Goal: Transaction & Acquisition: Purchase product/service

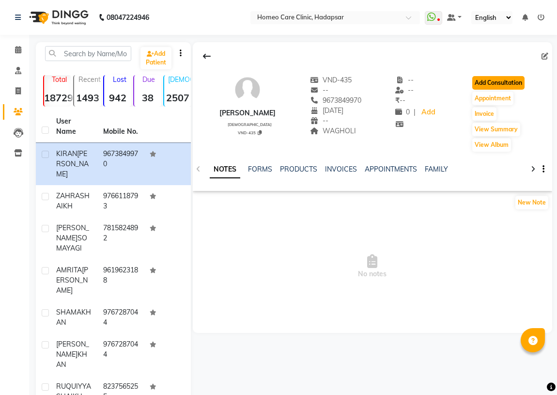
click at [518, 83] on button "Add Consultation" at bounding box center [499, 83] width 52 height 14
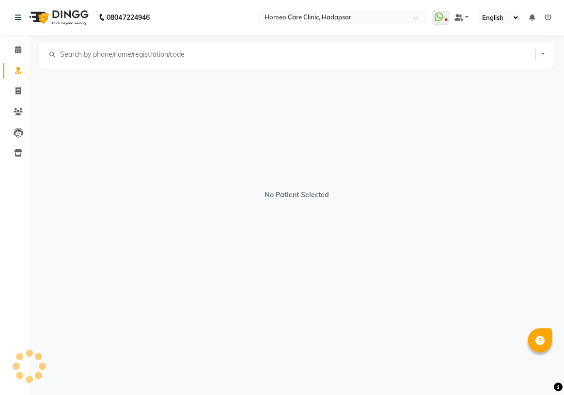
select select "[DEMOGRAPHIC_DATA]"
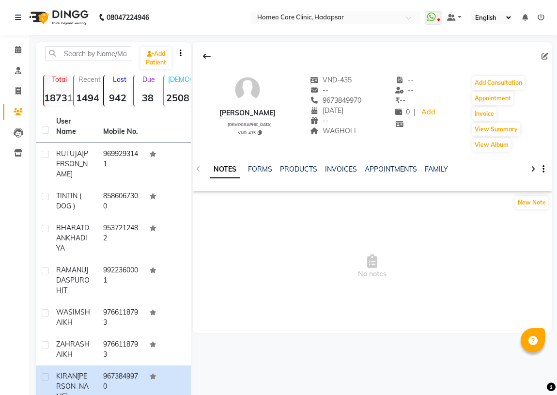
click at [469, 82] on div "[PERSON_NAME] [DEMOGRAPHIC_DATA] VND-435 VND-435 -- 9673849970 [DATE] -- WAGHOL…" at bounding box center [373, 108] width 360 height 87
click at [481, 78] on button "Add Consultation" at bounding box center [499, 83] width 52 height 14
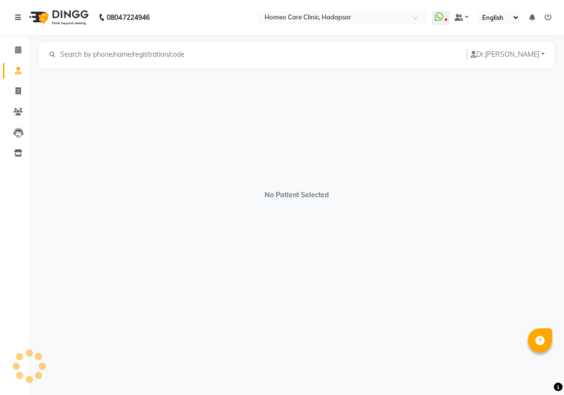
select select "[DEMOGRAPHIC_DATA]"
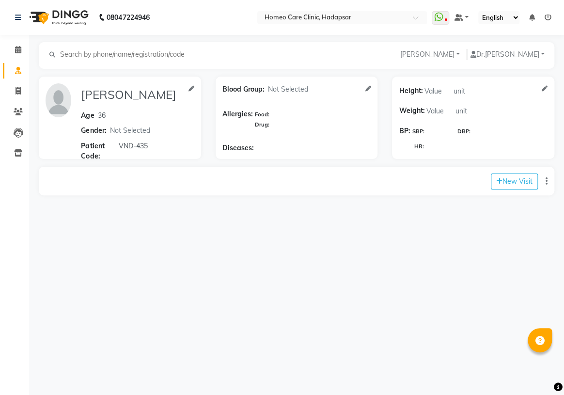
drag, startPoint x: 98, startPoint y: 226, endPoint x: 106, endPoint y: 212, distance: 16.1
click at [102, 222] on div "08047224946 Select Location × Homeo Care Clinic, Hadapsar WhatsApp Status ✕ Sta…" at bounding box center [282, 197] width 564 height 395
click at [19, 48] on icon at bounding box center [18, 49] width 6 height 7
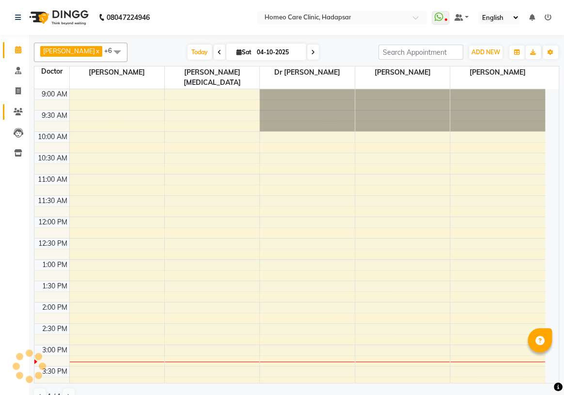
click at [17, 111] on icon at bounding box center [18, 111] width 9 height 7
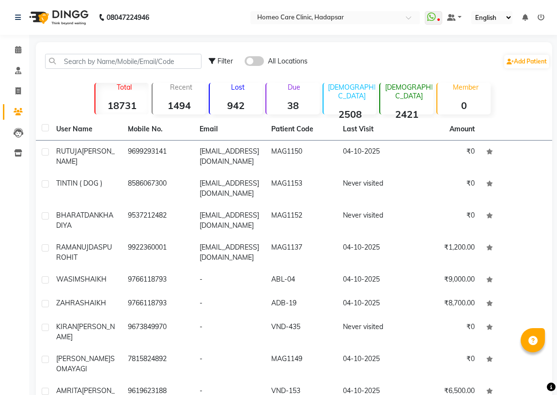
click at [24, 234] on div "Calendar Consultation Invoice Patients Leads Inventory Completed InProgress Upc…" at bounding box center [65, 245] width 131 height 435
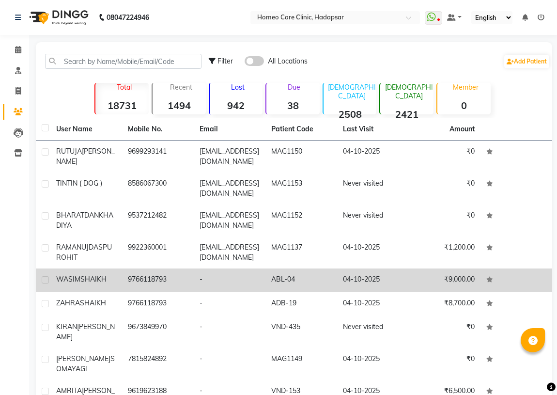
scroll to position [73, 0]
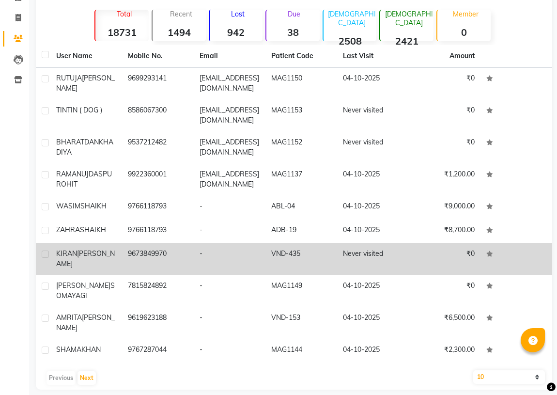
click at [108, 271] on td "[PERSON_NAME]" at bounding box center [86, 259] width 72 height 32
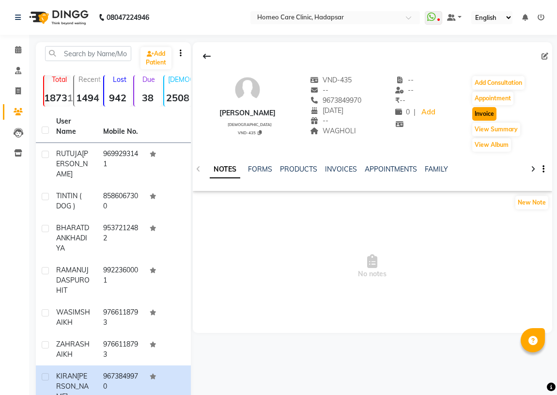
click at [478, 113] on button "Invoice" at bounding box center [485, 114] width 24 height 14
select select "service"
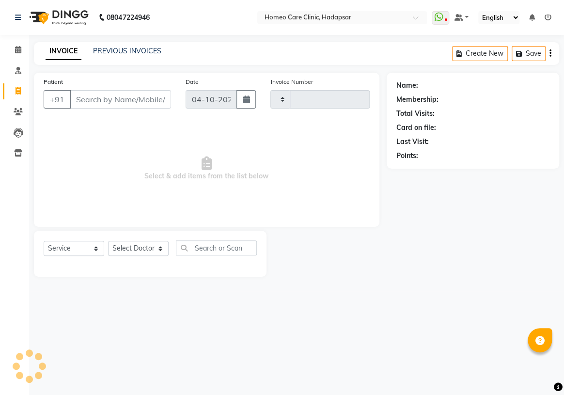
type input "3763"
select select "7485"
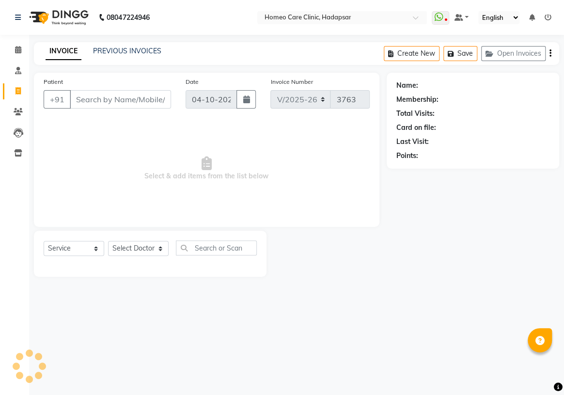
type input "9673849970"
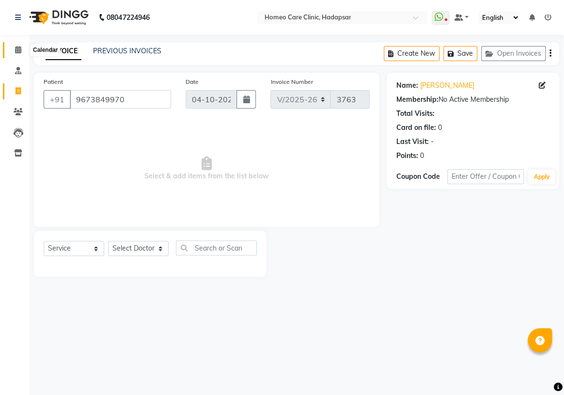
click at [17, 49] on icon at bounding box center [18, 49] width 6 height 7
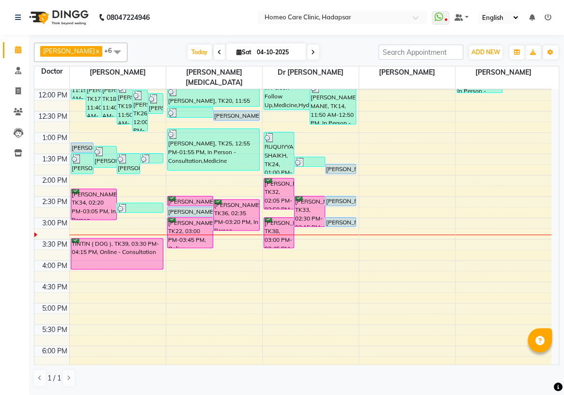
scroll to position [132, 0]
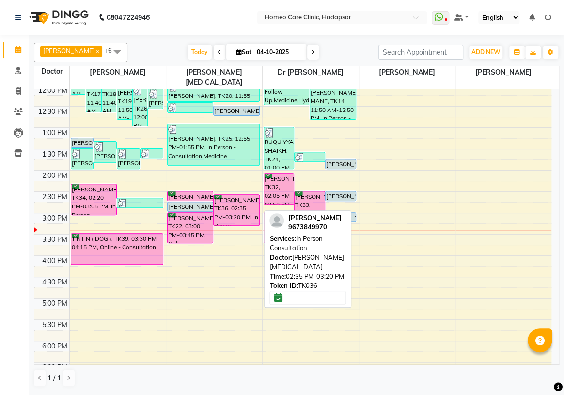
click at [254, 195] on div "[PERSON_NAME], TK36, 02:35 PM-03:20 PM, In Person - Consultation" at bounding box center [237, 210] width 46 height 31
select select "6"
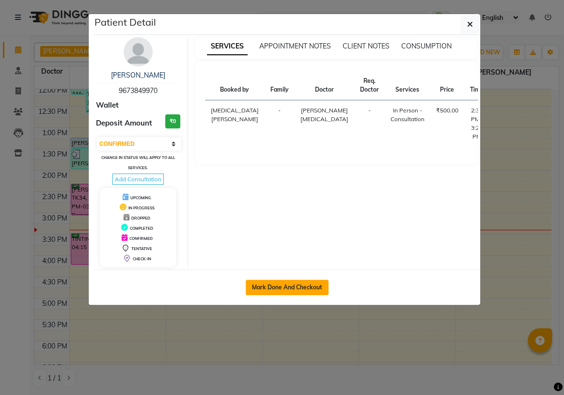
click at [286, 287] on button "Mark Done And Checkout" at bounding box center [287, 288] width 83 height 16
select select "service"
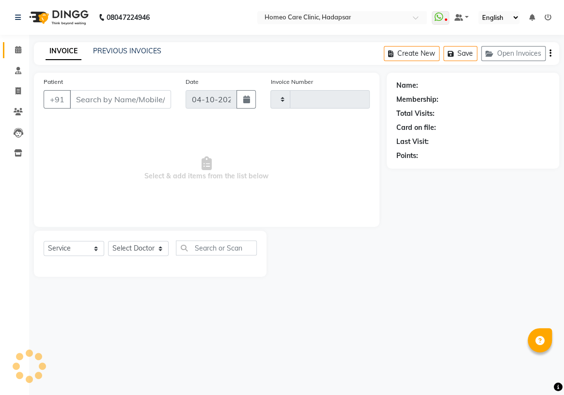
type input "3763"
select select "7485"
type input "9673849970"
select select "65966"
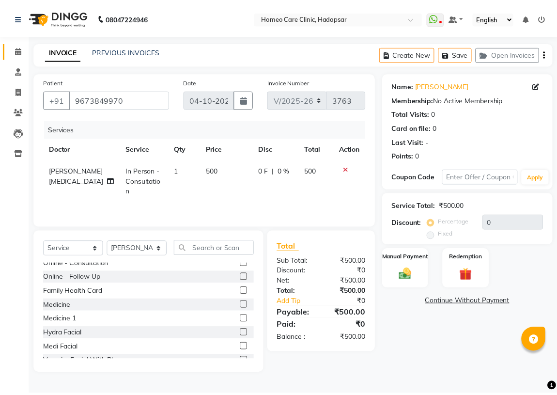
scroll to position [88, 0]
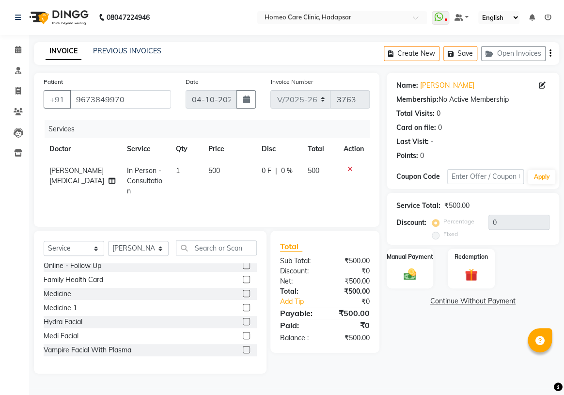
click at [243, 292] on label at bounding box center [246, 293] width 7 height 7
click at [243, 292] on input "checkbox" at bounding box center [246, 294] width 6 height 6
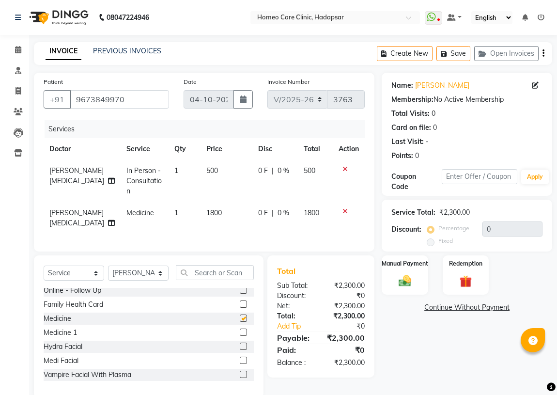
checkbox input "false"
click at [91, 266] on select "Select Service Product Membership Package Voucher Prepaid Gift Card" at bounding box center [74, 273] width 61 height 15
select select "product"
click at [44, 266] on select "Select Service Product Membership Package Voucher Prepaid Gift Card" at bounding box center [74, 273] width 61 height 15
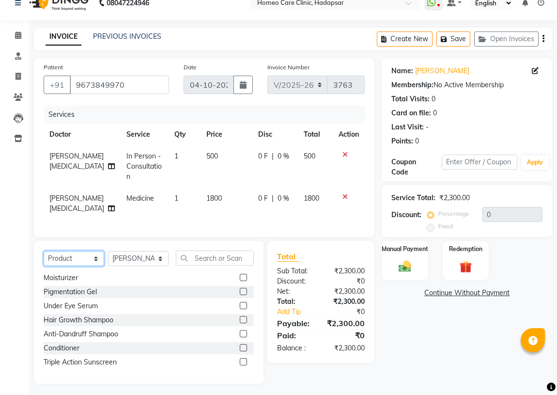
scroll to position [39, 0]
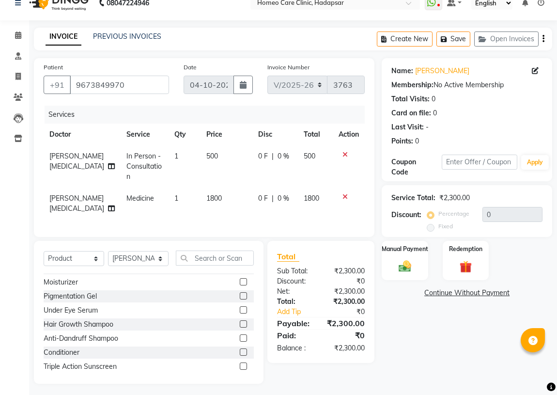
click at [240, 280] on label at bounding box center [243, 281] width 7 height 7
click at [240, 280] on input "checkbox" at bounding box center [243, 282] width 6 height 6
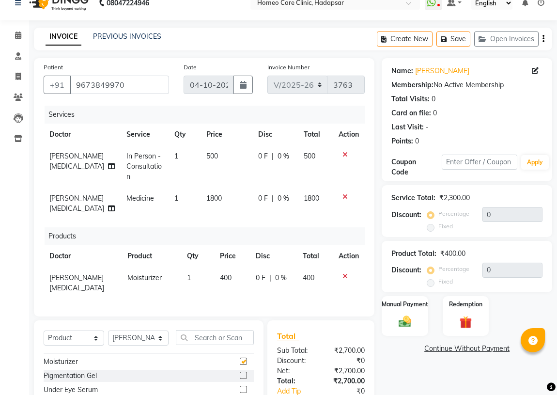
checkbox input "false"
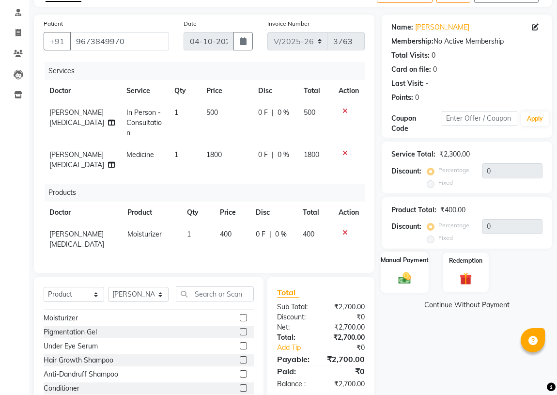
click at [401, 271] on img at bounding box center [405, 278] width 21 height 15
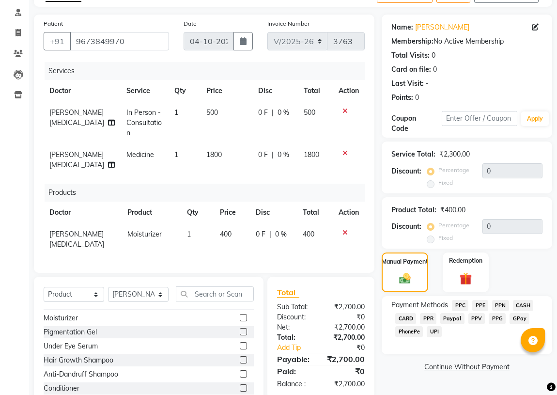
click at [428, 316] on span "PPR" at bounding box center [428, 318] width 16 height 11
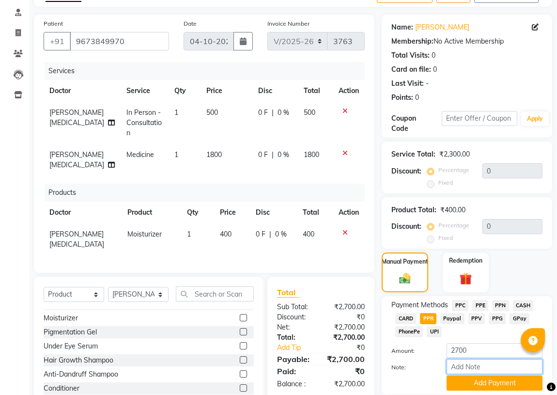
click at [465, 363] on input "Note:" at bounding box center [495, 366] width 96 height 15
type input "PPR"
click at [476, 386] on button "Add Payment" at bounding box center [495, 383] width 96 height 15
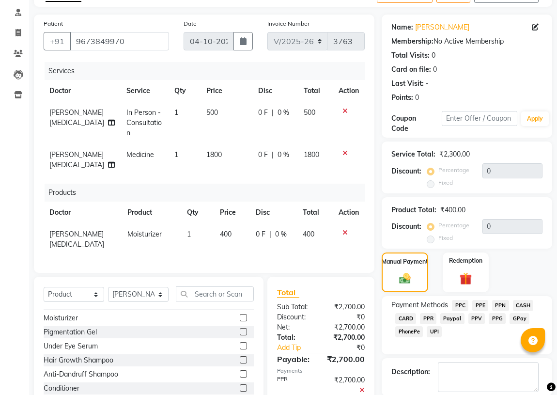
scroll to position [93, 0]
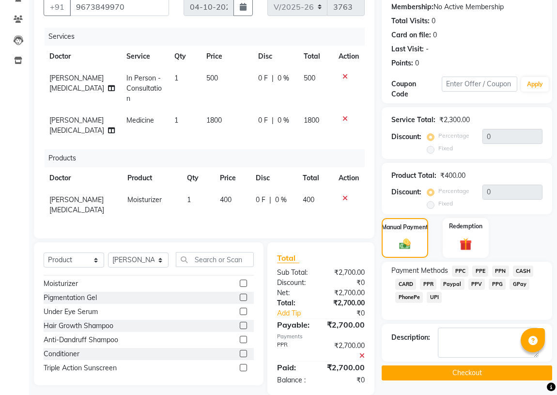
click at [447, 377] on button "Checkout" at bounding box center [467, 372] width 171 height 15
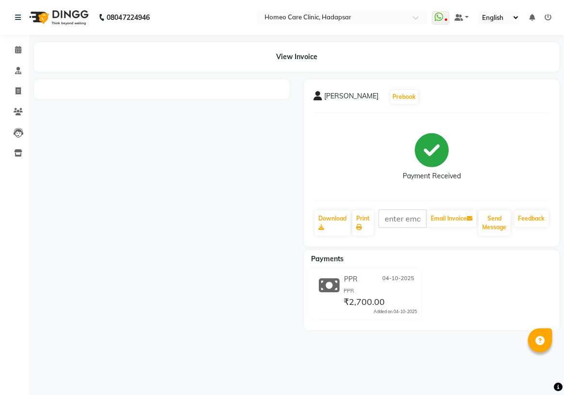
select select "service"
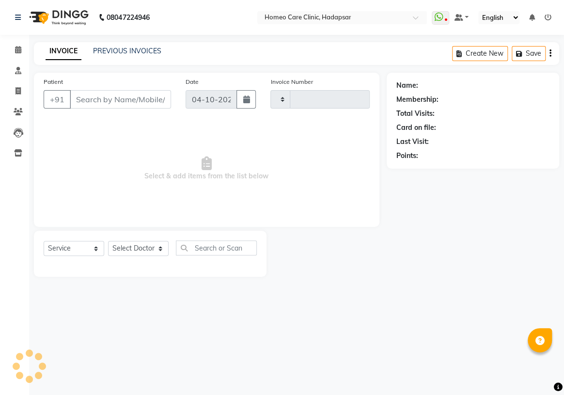
type input "3765"
select select "7485"
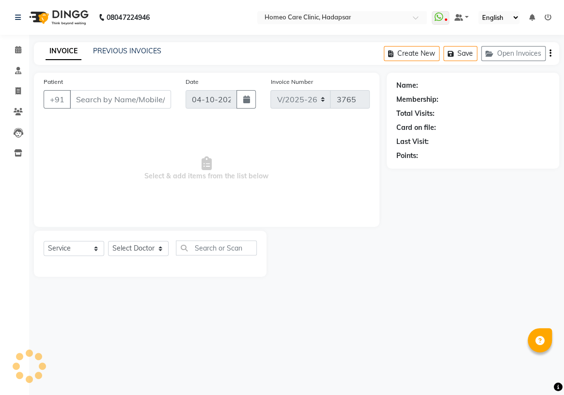
type input "9673849970"
select select "65966"
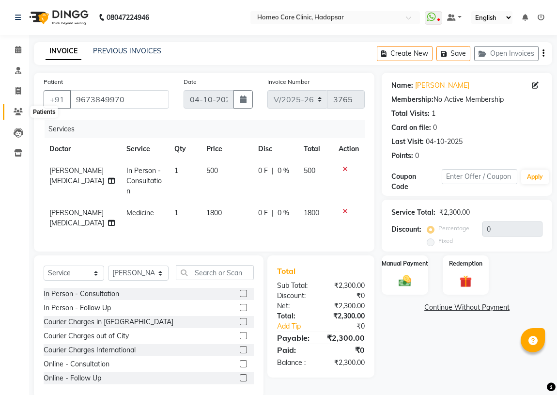
click at [23, 109] on span at bounding box center [18, 112] width 17 height 11
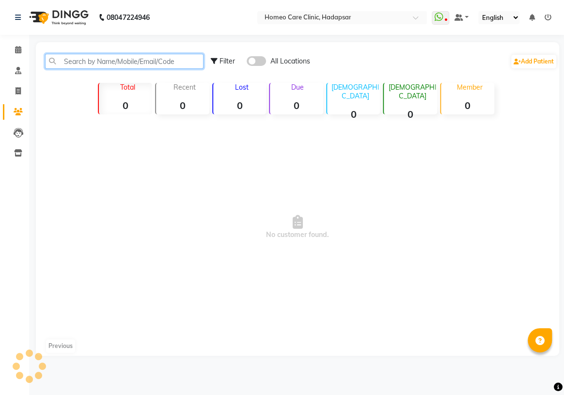
click at [82, 55] on input "text" at bounding box center [124, 61] width 158 height 15
paste input "VND-427"
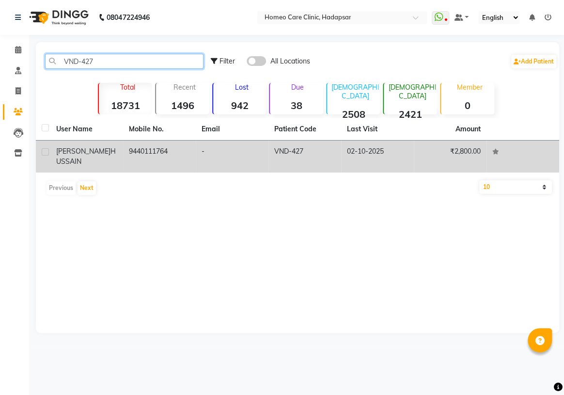
type input "VND-427"
click at [218, 164] on td "-" at bounding box center [232, 157] width 73 height 32
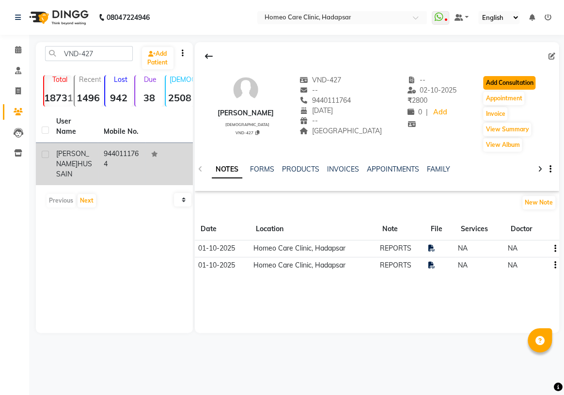
click at [506, 81] on button "Add Consultation" at bounding box center [509, 83] width 52 height 14
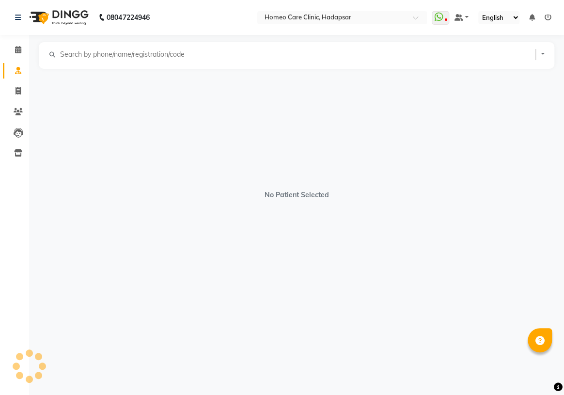
select select "[DEMOGRAPHIC_DATA]"
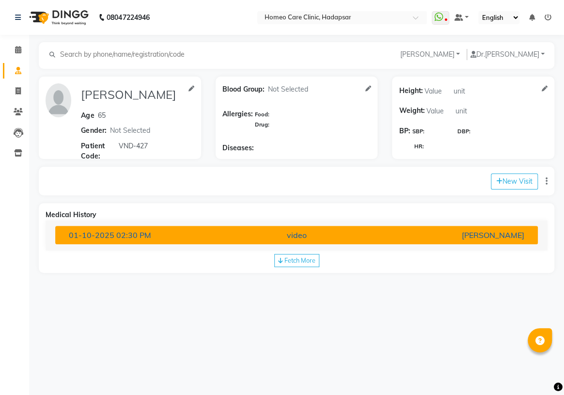
click at [172, 231] on div "[DATE] 02:30 PM" at bounding box center [140, 235] width 157 height 12
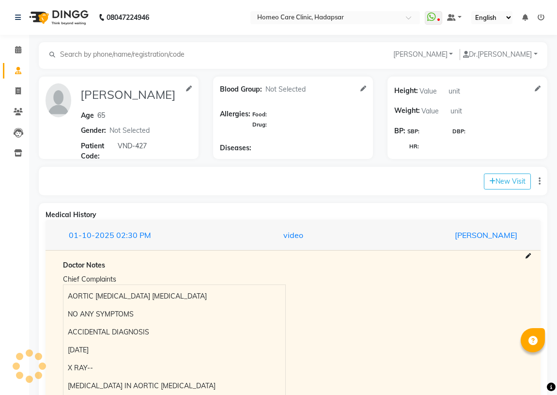
scroll to position [44, 0]
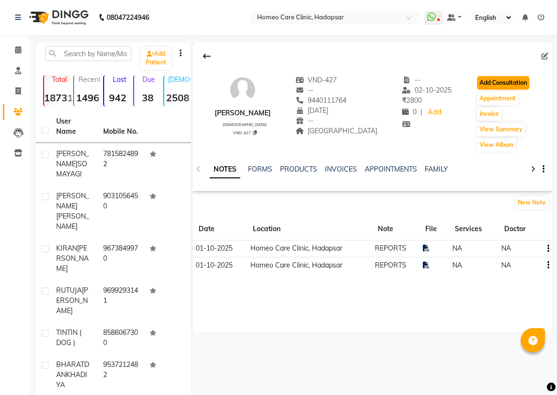
click at [502, 77] on button "Add Consultation" at bounding box center [503, 83] width 52 height 14
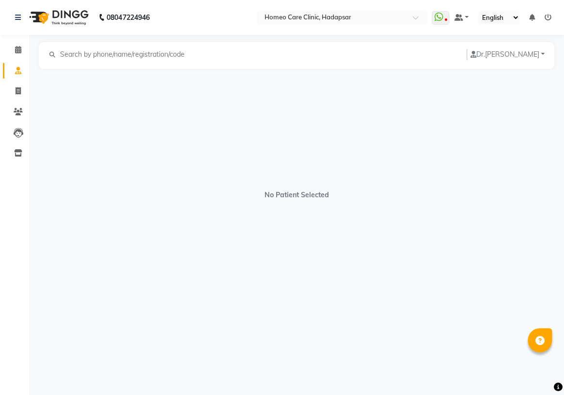
select select "[DEMOGRAPHIC_DATA]"
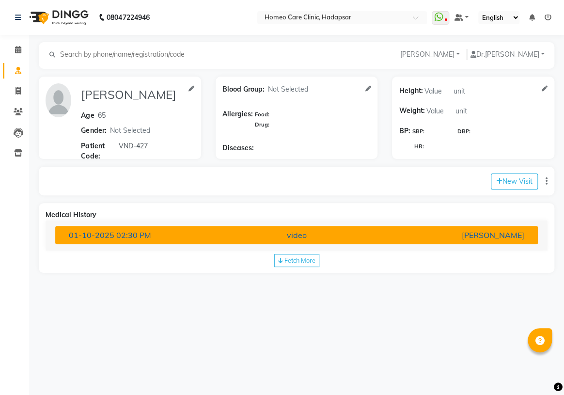
click at [284, 237] on div "video" at bounding box center [296, 235] width 157 height 12
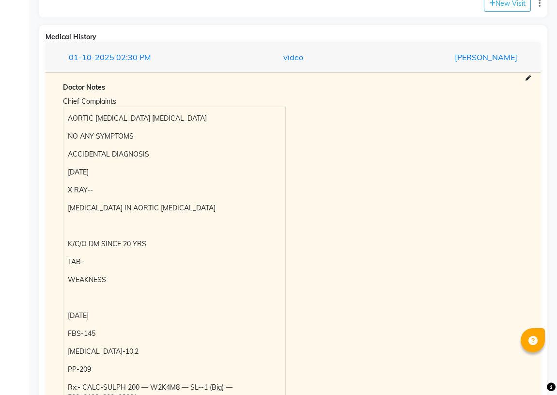
scroll to position [46, 0]
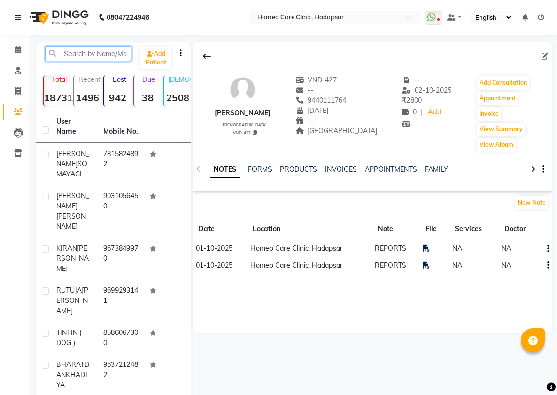
click at [92, 57] on input "text" at bounding box center [88, 53] width 86 height 15
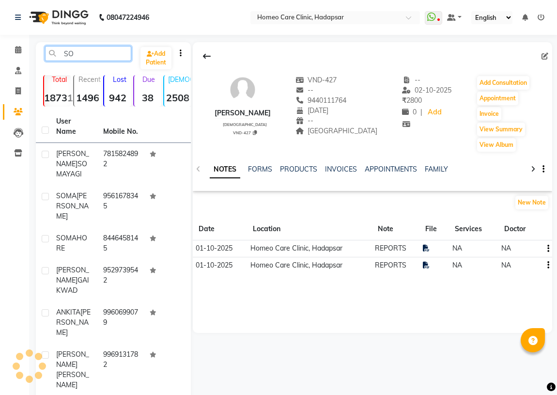
type input "S"
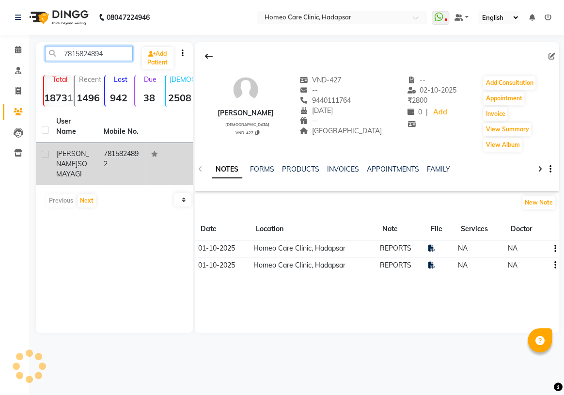
type input "7815824894"
click at [60, 159] on span "SOMAYAGI" at bounding box center [71, 168] width 31 height 19
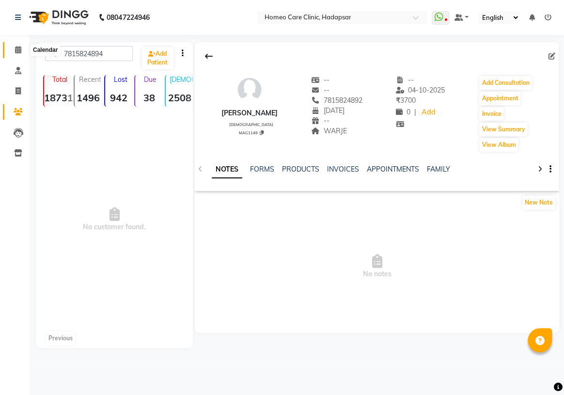
click at [20, 49] on icon at bounding box center [18, 49] width 6 height 7
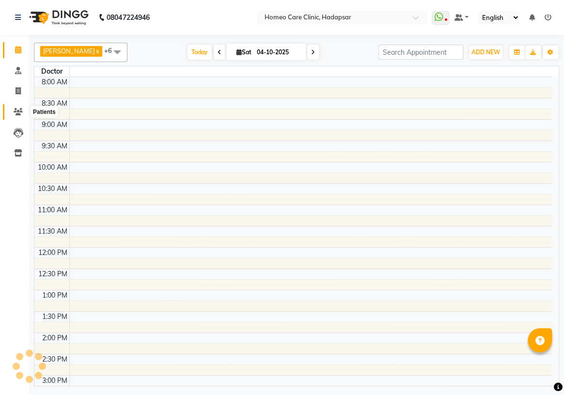
click at [14, 113] on icon at bounding box center [18, 111] width 9 height 7
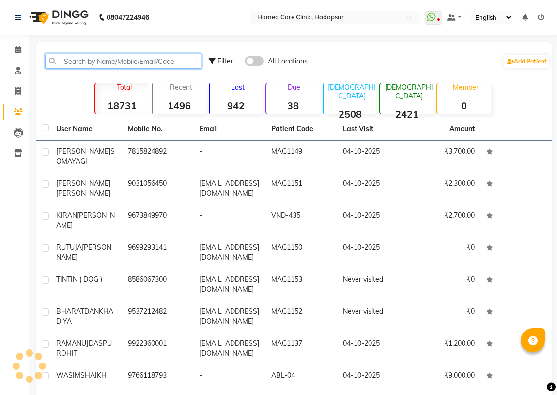
click at [75, 60] on input "text" at bounding box center [123, 61] width 157 height 15
paste input "VND-432"
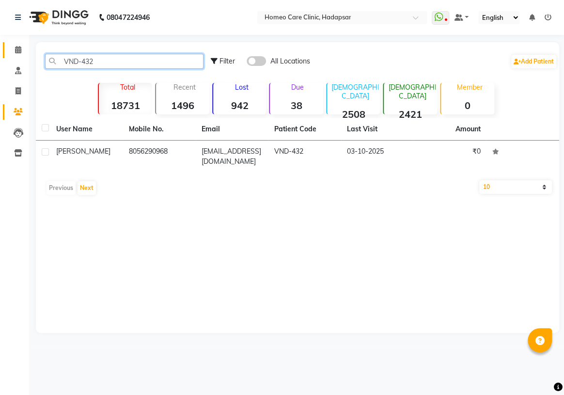
type input "VND-432"
click at [5, 51] on link "Calendar" at bounding box center [14, 50] width 23 height 16
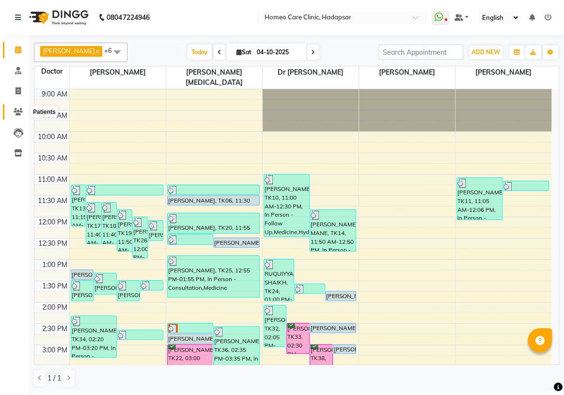
click at [15, 116] on span at bounding box center [18, 112] width 17 height 11
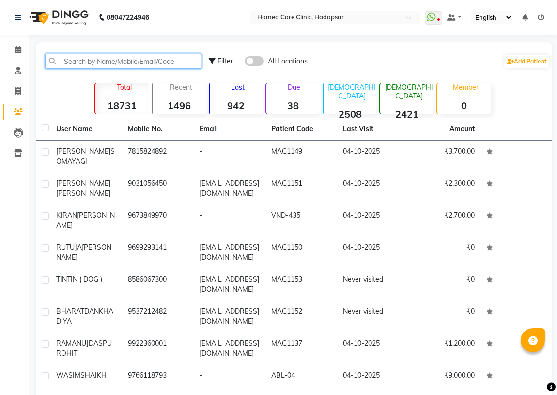
click at [89, 62] on input "text" at bounding box center [123, 61] width 157 height 15
paste input "VND-432"
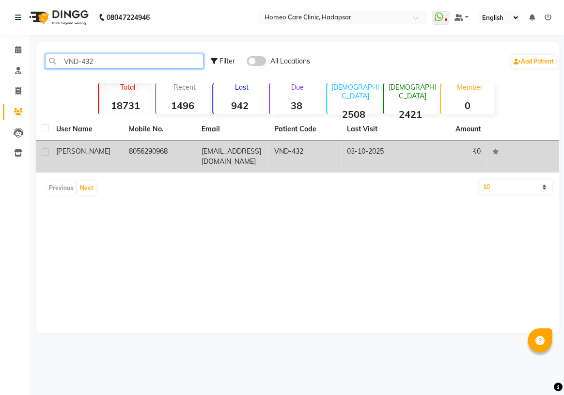
type input "VND-432"
click at [126, 162] on td "8056290968" at bounding box center [159, 157] width 73 height 32
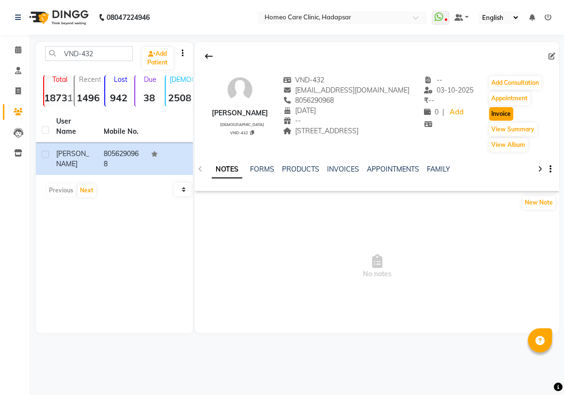
click at [513, 118] on button "Invoice" at bounding box center [501, 114] width 24 height 14
select select "service"
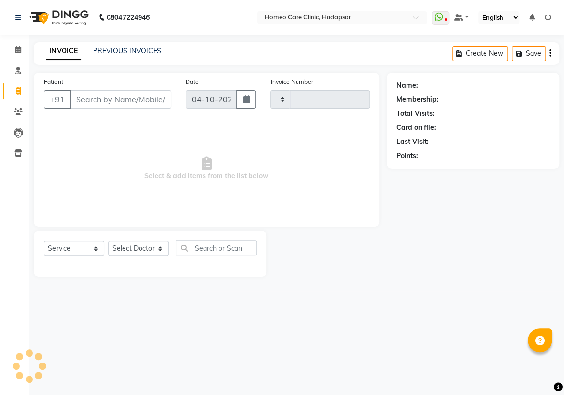
type input "3766"
select select "7485"
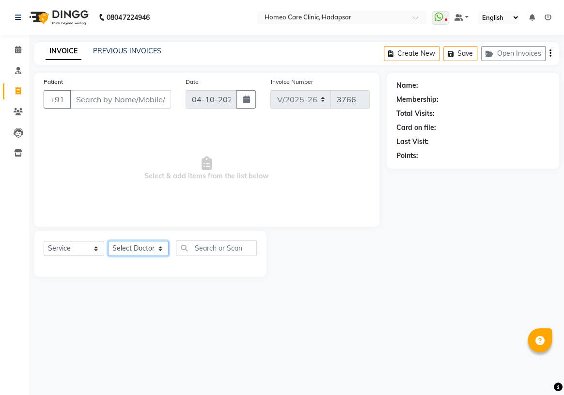
click at [146, 249] on select "Select Doctor" at bounding box center [138, 248] width 61 height 15
type input "8056290968"
click at [139, 254] on select "Select Doctor" at bounding box center [138, 248] width 61 height 15
click at [151, 249] on select "Select Doctor Dingg Support [PERSON_NAME] [PERSON_NAME] [PERSON_NAME] [PERSON_N…" at bounding box center [138, 248] width 61 height 15
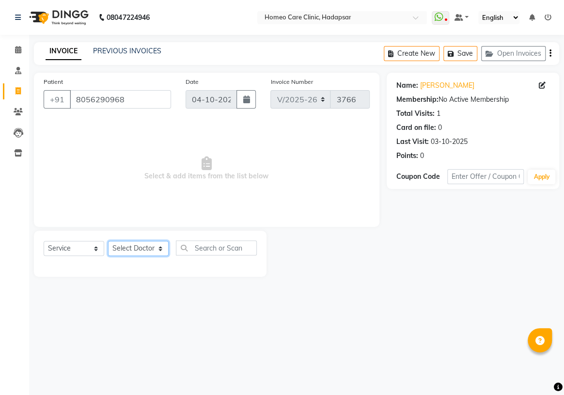
select select "65966"
click at [108, 241] on select "Select Doctor Dingg Support [PERSON_NAME] [PERSON_NAME] [PERSON_NAME] [PERSON_N…" at bounding box center [138, 248] width 61 height 15
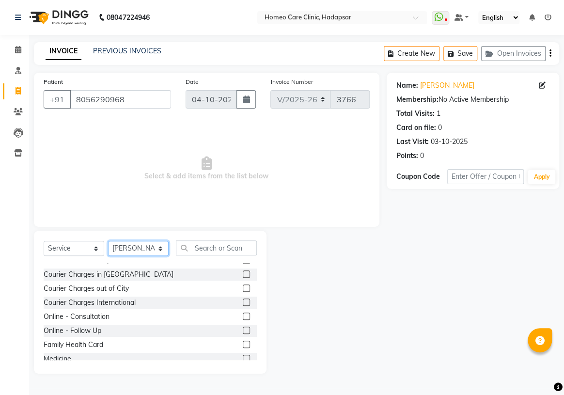
scroll to position [44, 0]
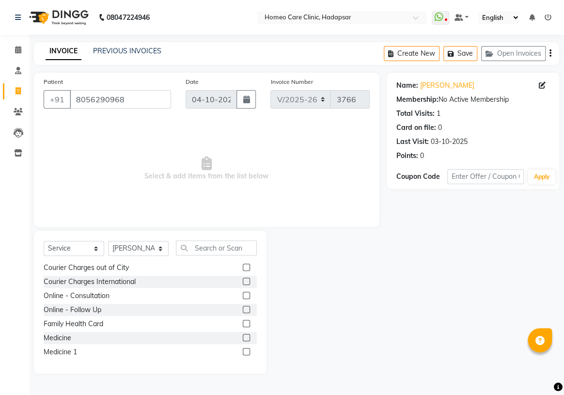
click at [243, 338] on label at bounding box center [246, 337] width 7 height 7
click at [243, 338] on input "checkbox" at bounding box center [246, 338] width 6 height 6
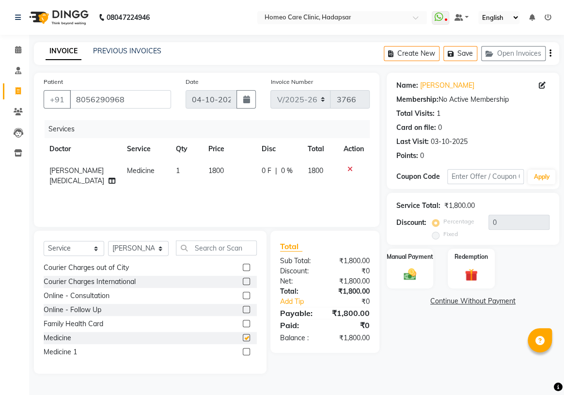
checkbox input "false"
click at [348, 172] on icon at bounding box center [350, 169] width 5 height 7
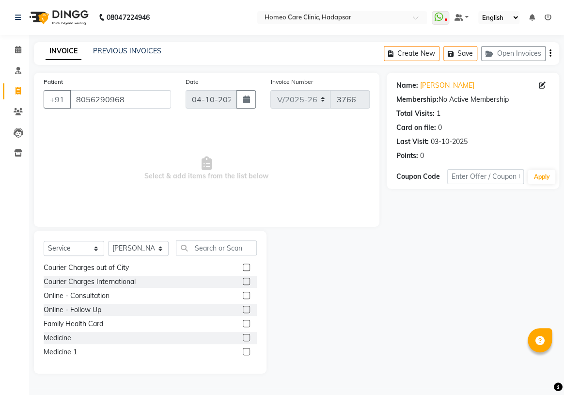
click at [243, 293] on label at bounding box center [246, 295] width 7 height 7
click at [243, 293] on input "checkbox" at bounding box center [246, 296] width 6 height 6
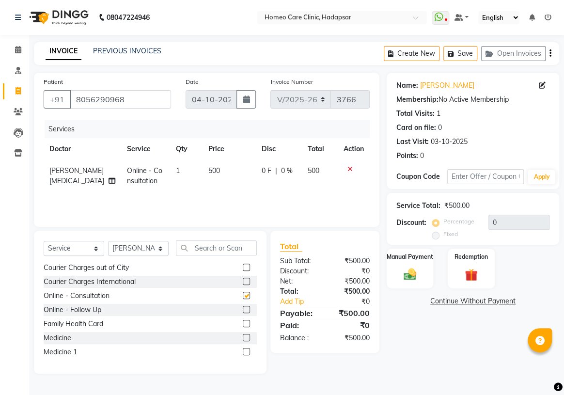
checkbox input "false"
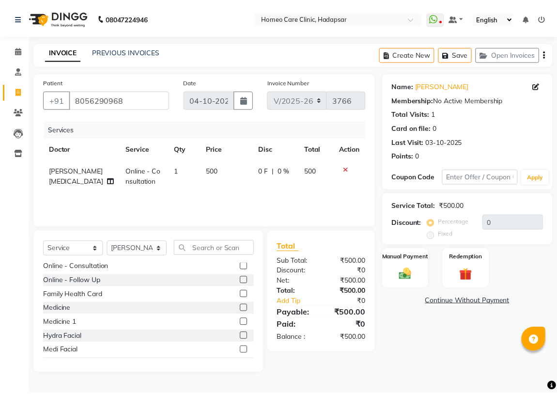
scroll to position [88, 0]
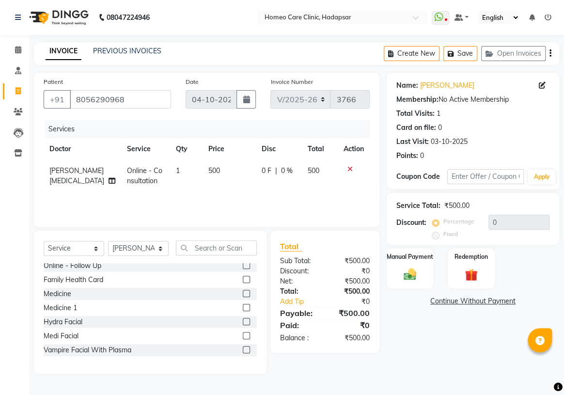
click at [243, 294] on label at bounding box center [246, 293] width 7 height 7
click at [243, 294] on input "checkbox" at bounding box center [246, 294] width 6 height 6
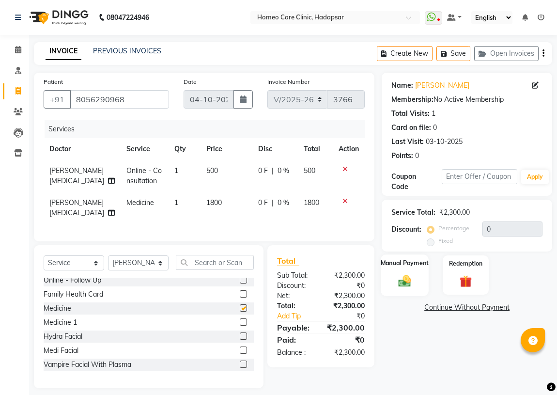
checkbox input "false"
click at [400, 278] on img at bounding box center [405, 280] width 21 height 15
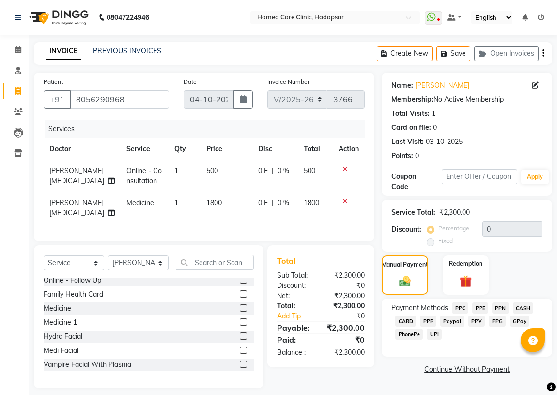
click at [428, 321] on span "PPR" at bounding box center [428, 321] width 16 height 11
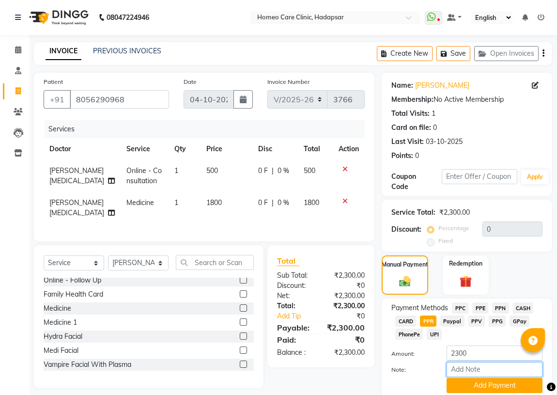
click at [469, 367] on input "Note:" at bounding box center [495, 369] width 96 height 15
type input "PPR"
click at [465, 388] on button "Add Payment" at bounding box center [495, 385] width 96 height 15
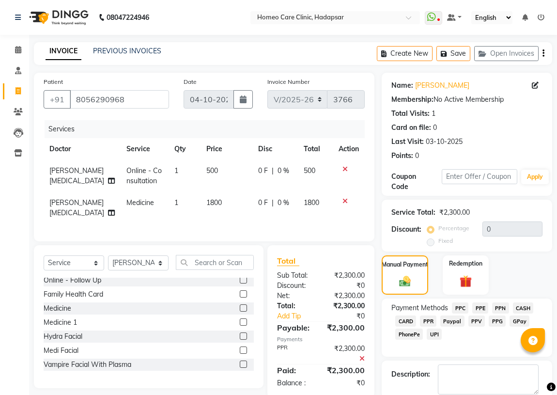
scroll to position [36, 0]
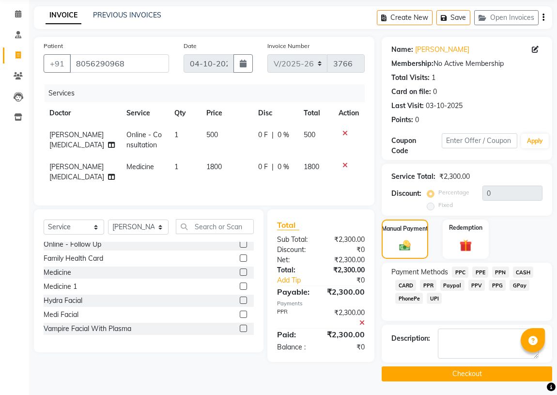
click at [455, 376] on button "Checkout" at bounding box center [467, 373] width 171 height 15
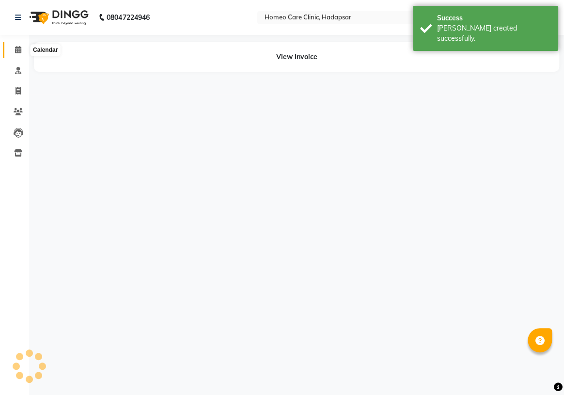
click at [18, 47] on icon at bounding box center [18, 49] width 6 height 7
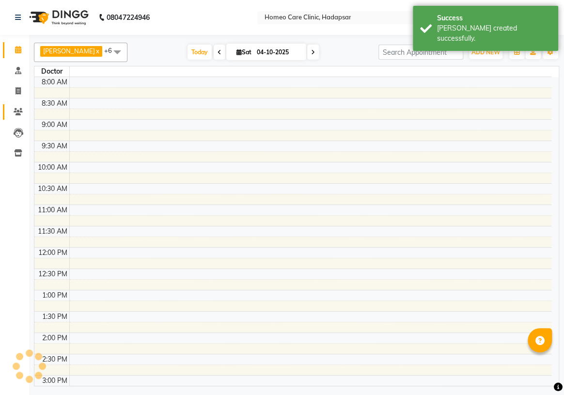
click at [17, 105] on link "Patients" at bounding box center [14, 112] width 23 height 16
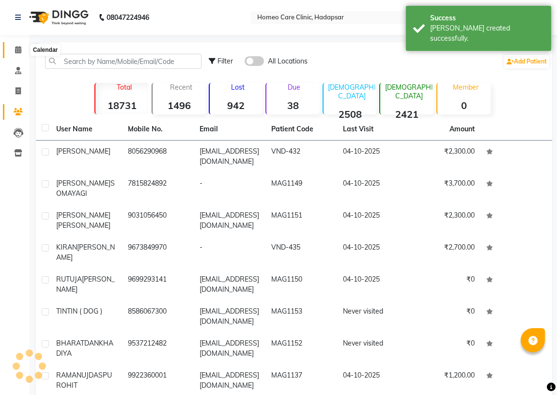
click at [16, 47] on icon at bounding box center [18, 49] width 6 height 7
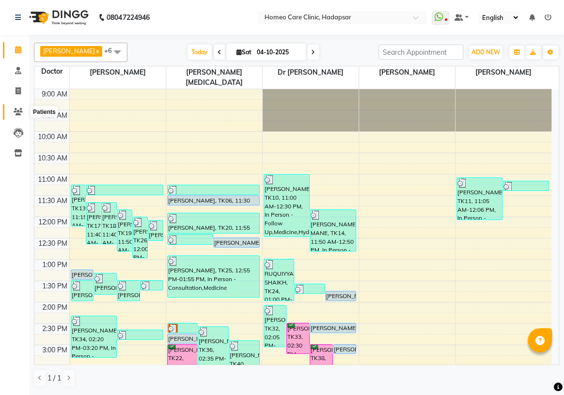
click at [19, 109] on icon at bounding box center [18, 111] width 9 height 7
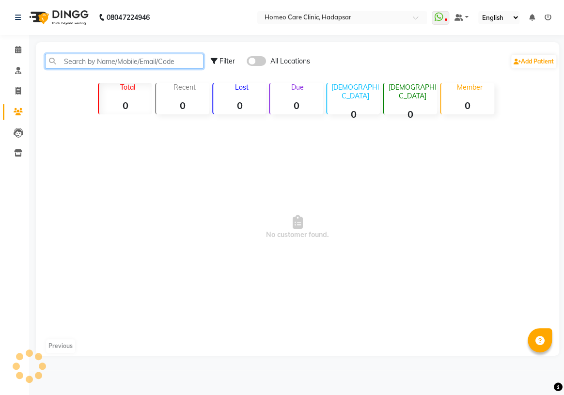
click at [69, 60] on input "text" at bounding box center [124, 61] width 158 height 15
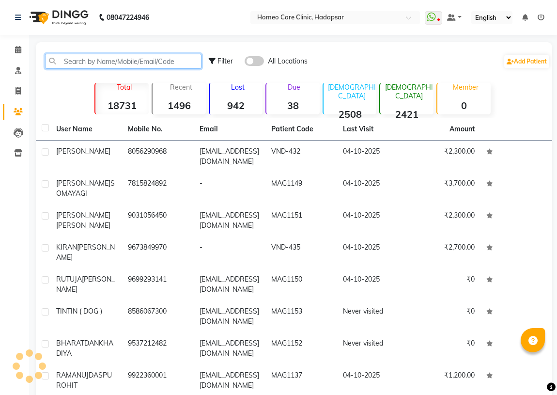
paste input "[PERSON_NAME]"
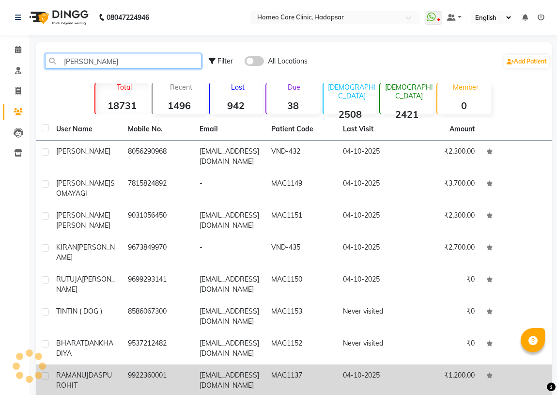
type input "[PERSON_NAME]"
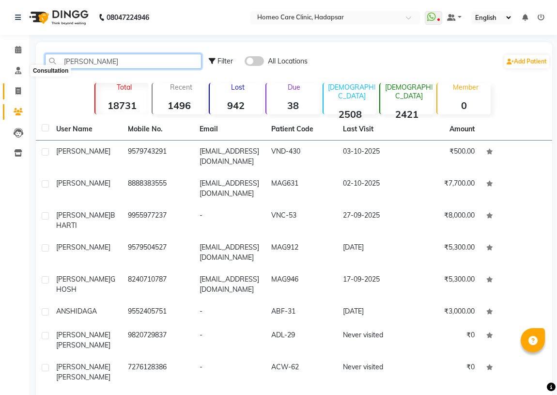
drag, startPoint x: 129, startPoint y: 67, endPoint x: 16, endPoint y: 86, distance: 115.5
click at [17, 77] on app-home "08047224946 Select Location × Homeo Care Clinic, Hadapsar WhatsApp Status ✕ Sta…" at bounding box center [278, 247] width 557 height 494
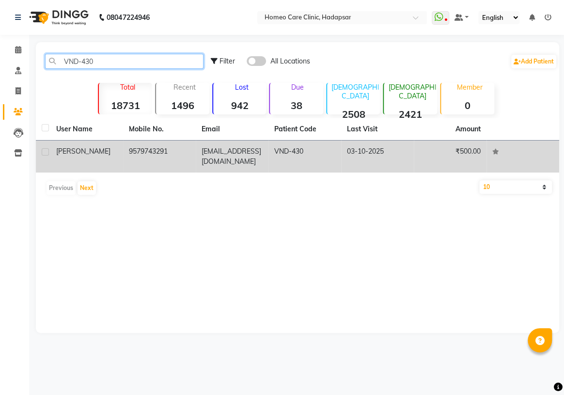
type input "VND-430"
click at [213, 168] on td "[EMAIL_ADDRESS][DOMAIN_NAME]" at bounding box center [232, 157] width 73 height 32
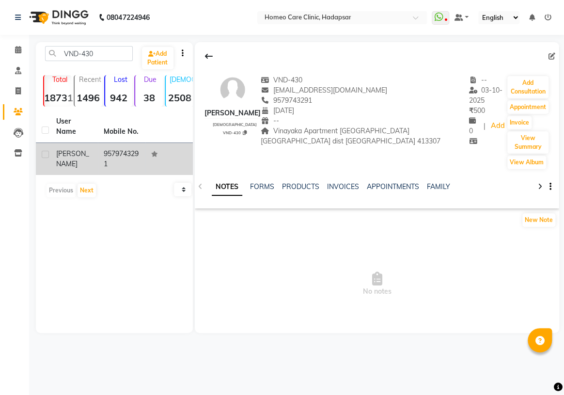
click at [320, 334] on main "VND-430 Add Patient Total 18731 Recent 1496 Lost 942 Due 38 [DEMOGRAPHIC_DATA] …" at bounding box center [296, 194] width 535 height 305
